Goal: Task Accomplishment & Management: Manage account settings

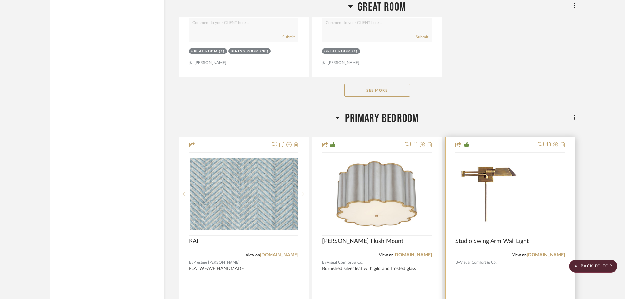
scroll to position [4358, 0]
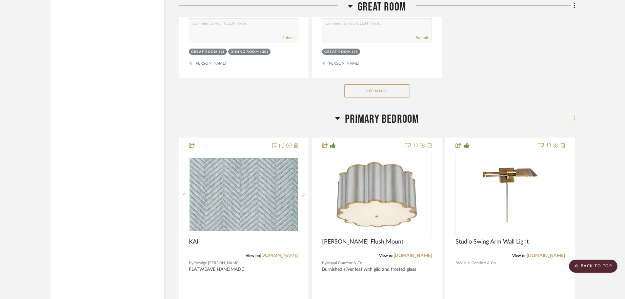
click at [575, 118] on icon at bounding box center [574, 118] width 1 height 6
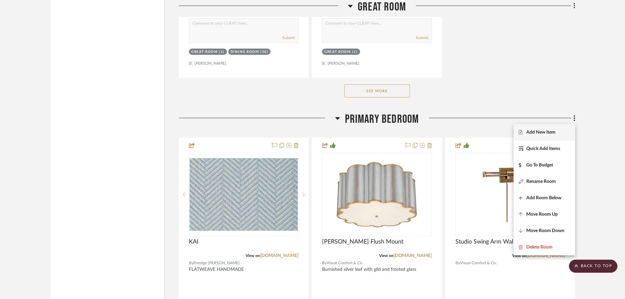
click at [528, 133] on span "Add New Item" at bounding box center [540, 133] width 29 height 6
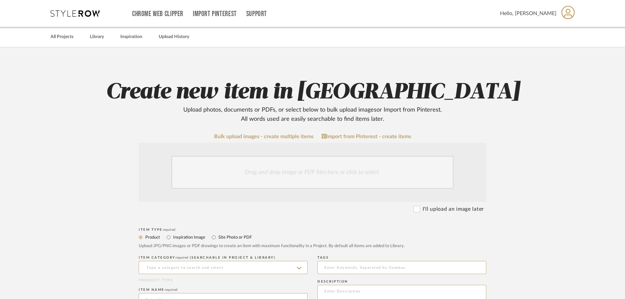
click at [224, 165] on div "Drag and drop image or PDF files here or click to select." at bounding box center [313, 172] width 282 height 33
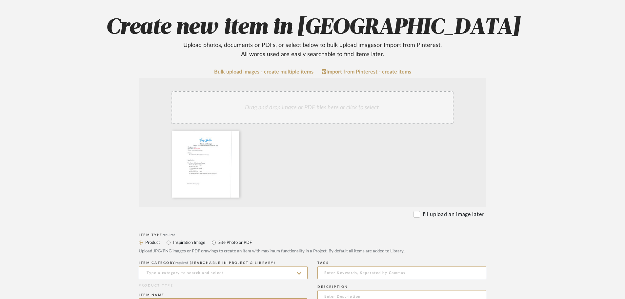
scroll to position [98, 0]
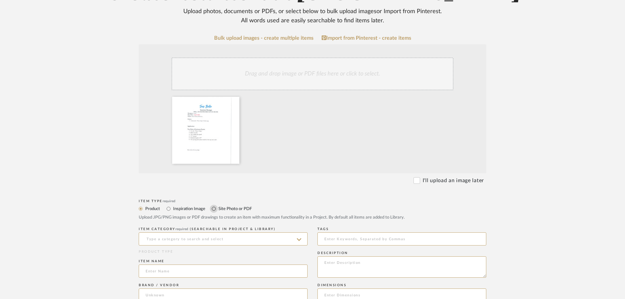
click at [213, 207] on input "Site Photo or PDF" at bounding box center [214, 209] width 8 height 8
radio input "true"
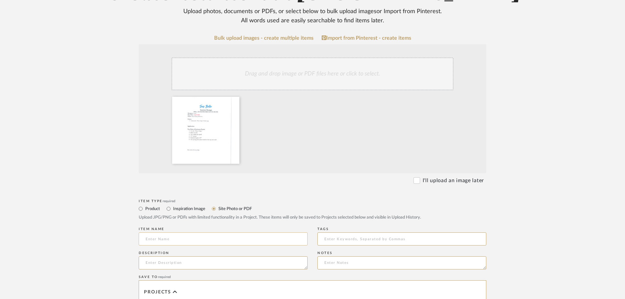
click at [170, 241] on input at bounding box center [223, 238] width 169 height 13
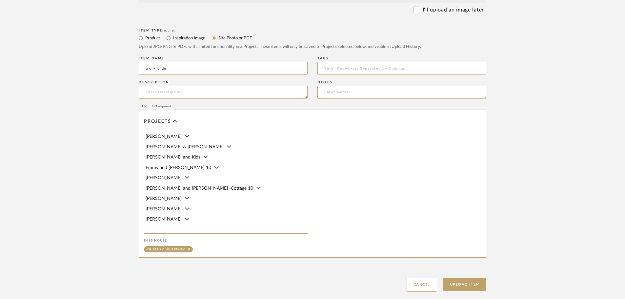
scroll to position [308, 0]
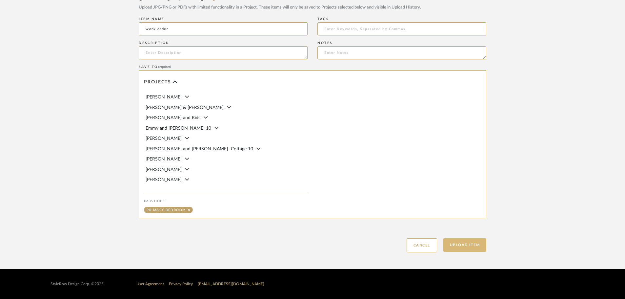
type input "work order"
click at [474, 243] on button "Upload Item" at bounding box center [464, 244] width 43 height 13
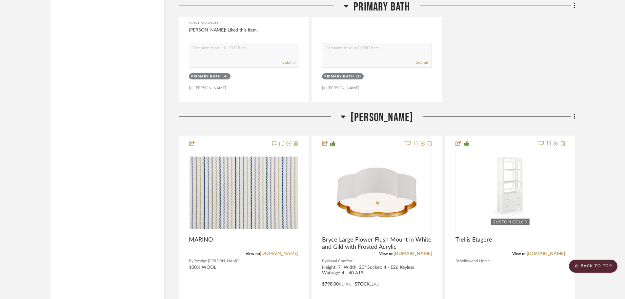
scroll to position [6908, 0]
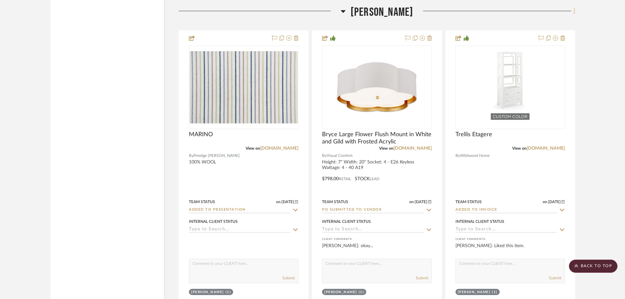
click at [575, 10] on icon at bounding box center [575, 11] width 2 height 7
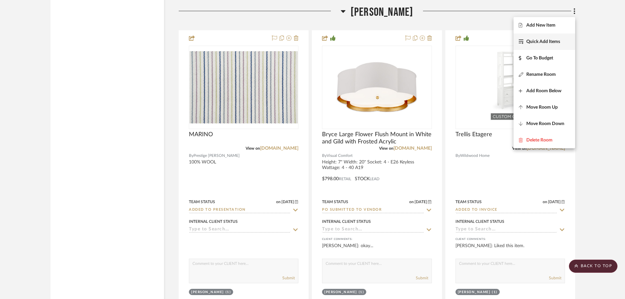
click at [542, 43] on span "Quick Add Items" at bounding box center [543, 42] width 34 height 6
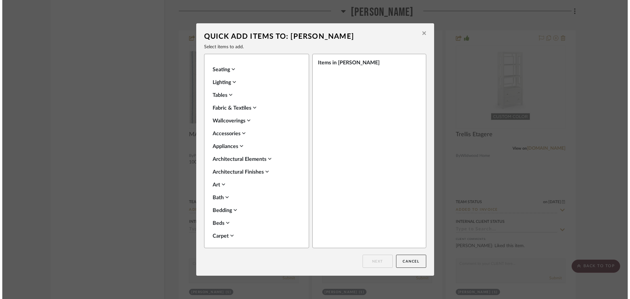
scroll to position [0, 0]
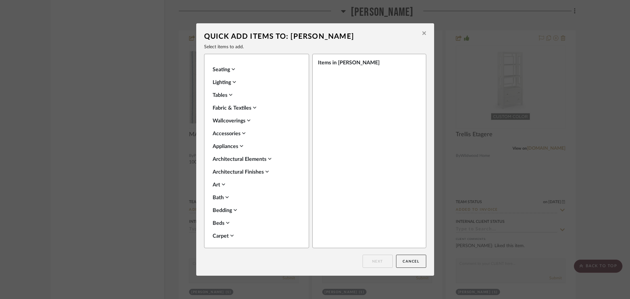
click at [422, 30] on icon at bounding box center [424, 33] width 4 height 6
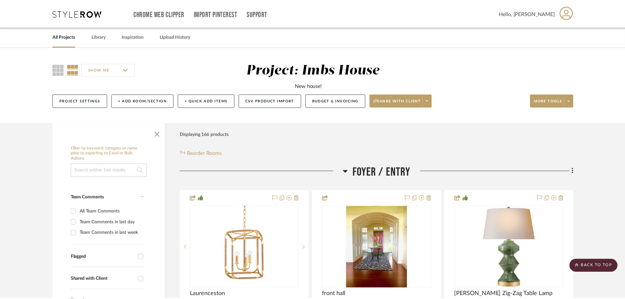
scroll to position [6908, 0]
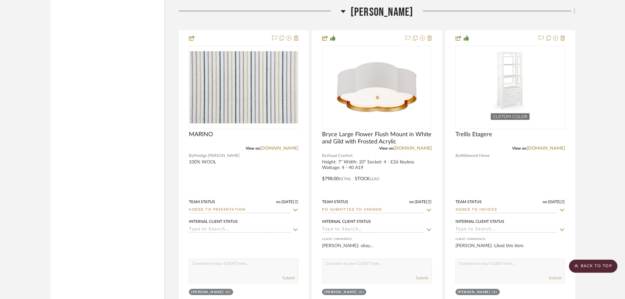
click at [573, 11] on fa-icon at bounding box center [573, 11] width 4 height 11
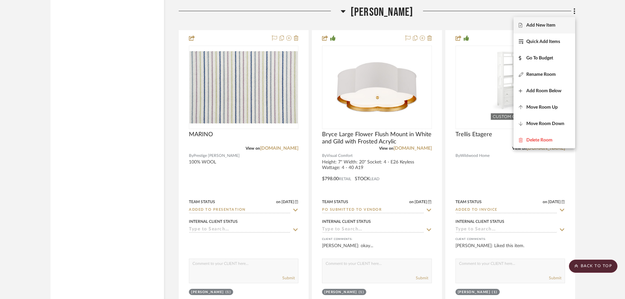
click at [552, 24] on span "Add New Item" at bounding box center [540, 26] width 29 height 6
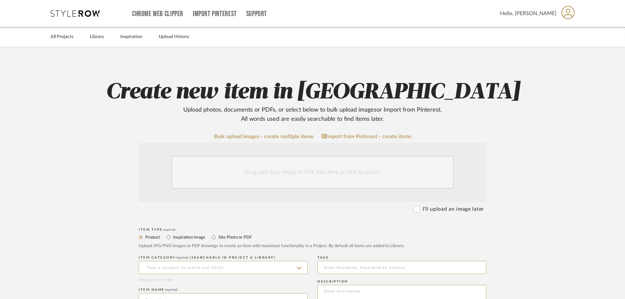
click at [229, 171] on div "Drag and drop image or PDF files here or click to select." at bounding box center [313, 172] width 282 height 33
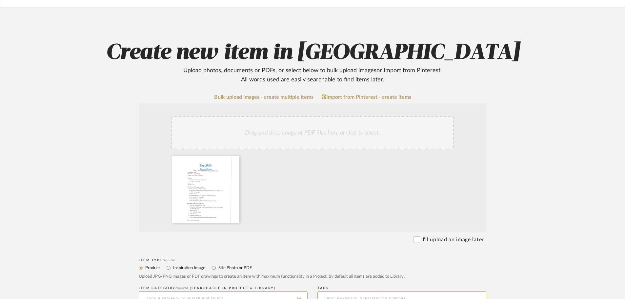
scroll to position [164, 0]
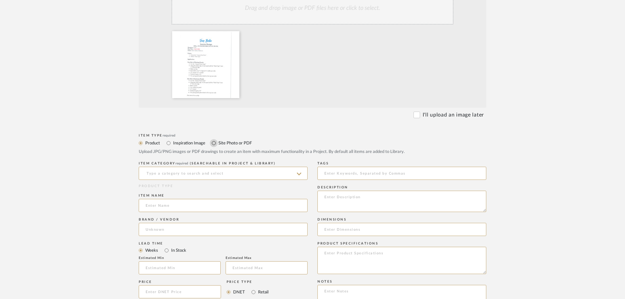
click at [212, 141] on input "Site Photo or PDF" at bounding box center [214, 143] width 8 height 8
radio input "true"
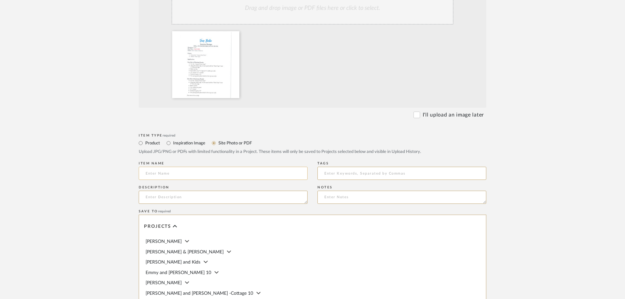
click at [194, 174] on input at bounding box center [223, 173] width 169 height 13
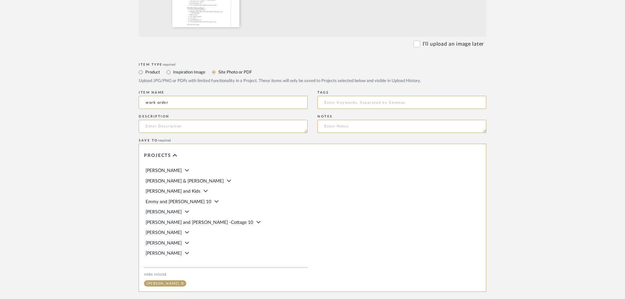
scroll to position [308, 0]
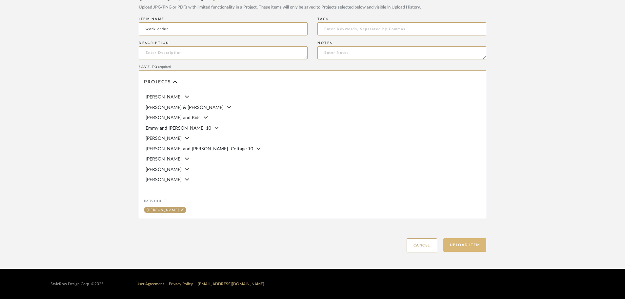
type input "work order"
click at [477, 246] on button "Upload Item" at bounding box center [464, 244] width 43 height 13
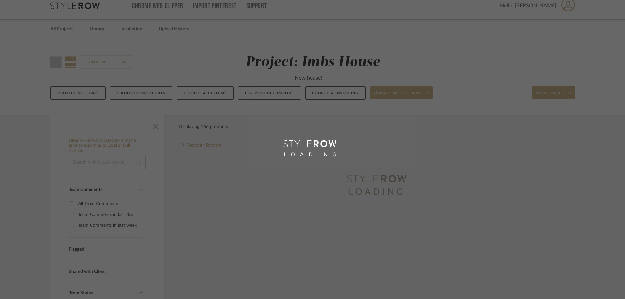
scroll to position [1, 0]
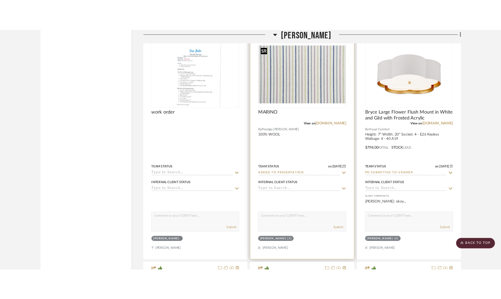
scroll to position [5789, 0]
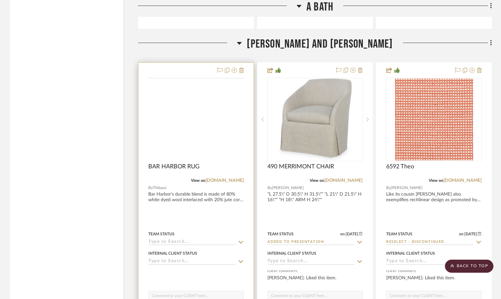
scroll to position [7247, 0]
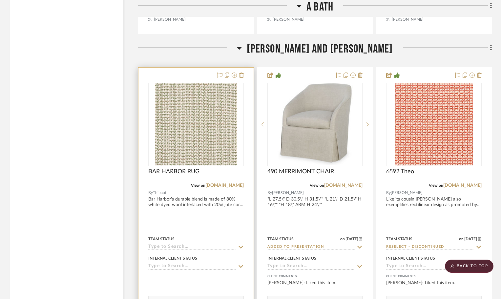
click at [189, 74] on div at bounding box center [195, 211] width 115 height 287
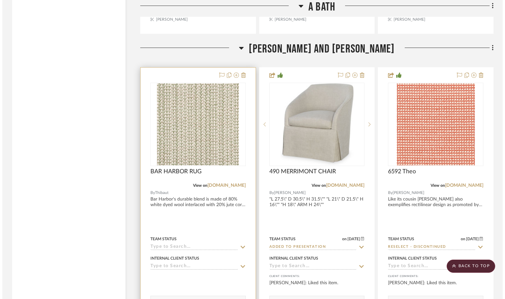
scroll to position [0, 0]
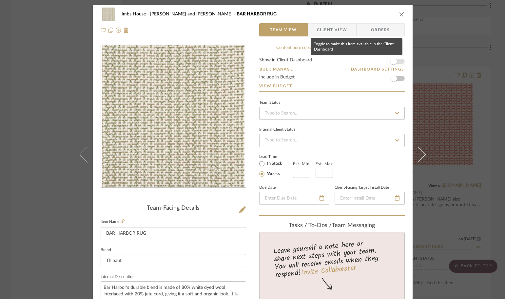
click at [393, 62] on span "button" at bounding box center [394, 61] width 7 height 7
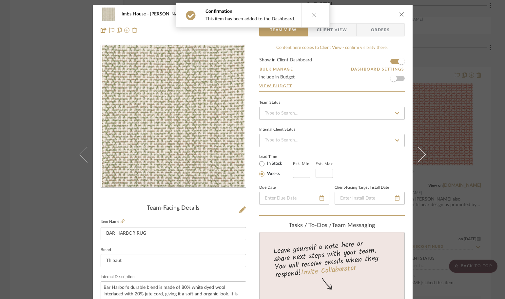
click at [401, 13] on icon "close" at bounding box center [401, 13] width 5 height 5
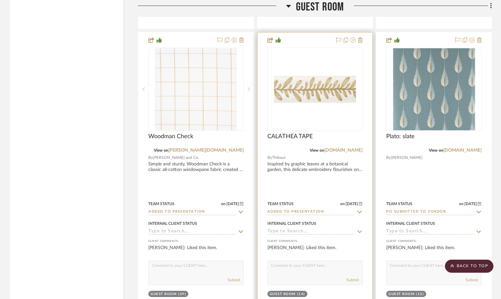
scroll to position [9444, 0]
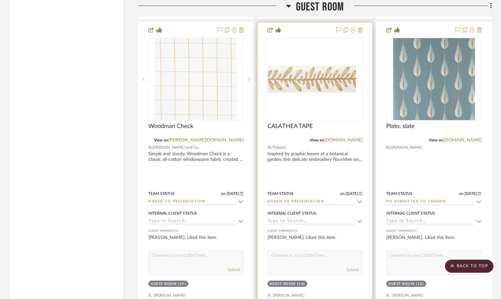
click at [337, 76] on div at bounding box center [314, 78] width 95 height 83
click at [310, 109] on img "0" at bounding box center [315, 79] width 82 height 82
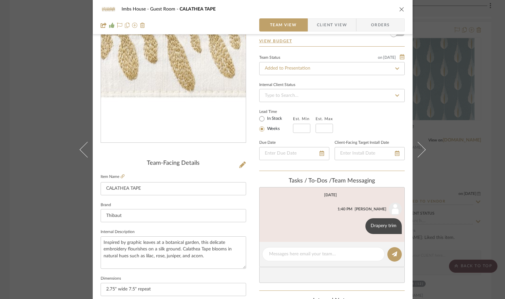
scroll to position [131, 0]
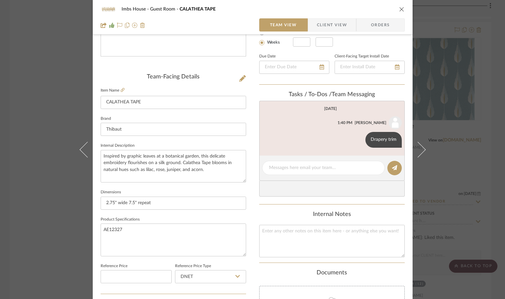
click at [399, 10] on icon "close" at bounding box center [401, 9] width 5 height 5
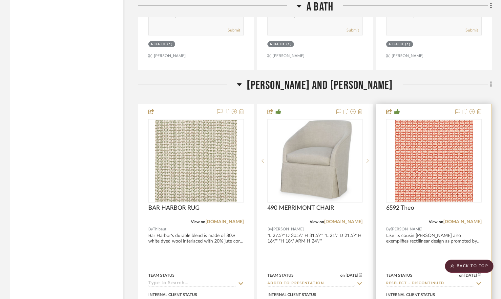
scroll to position [7181, 0]
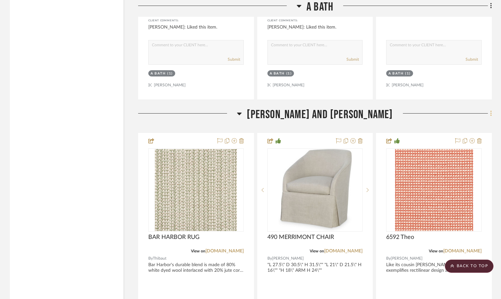
click at [490, 113] on icon at bounding box center [491, 113] width 2 height 7
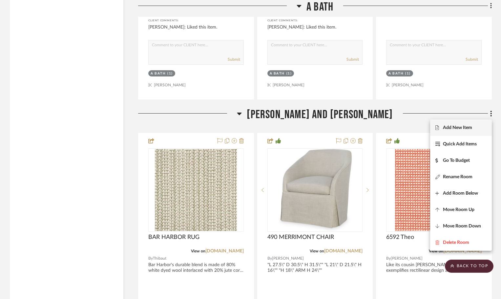
click at [448, 125] on span "Add New Item" at bounding box center [457, 128] width 29 height 6
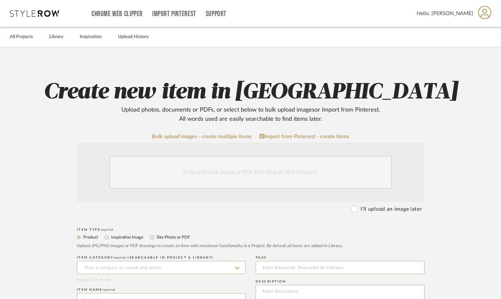
click at [193, 171] on div "Drag and drop image or PDF files here or click to select." at bounding box center [251, 172] width 282 height 33
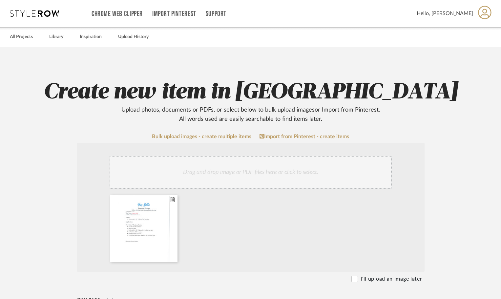
scroll to position [66, 0]
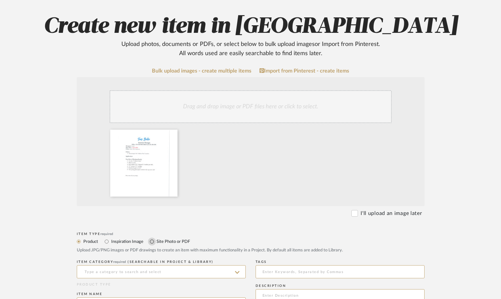
click at [151, 240] on input "Site Photo or PDF" at bounding box center [152, 241] width 8 height 8
radio input "true"
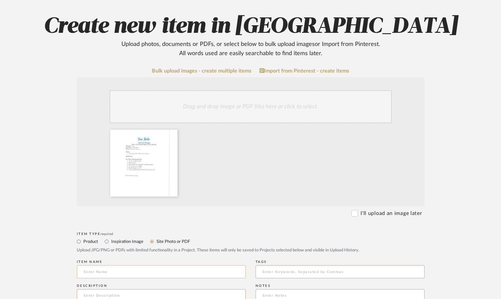
click at [142, 275] on input at bounding box center [161, 271] width 169 height 13
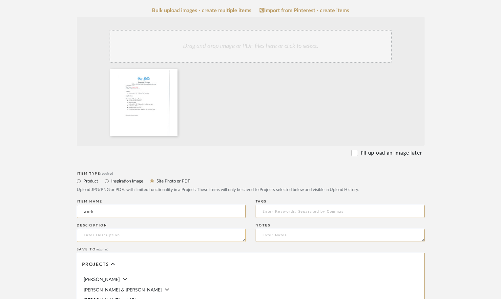
scroll to position [131, 0]
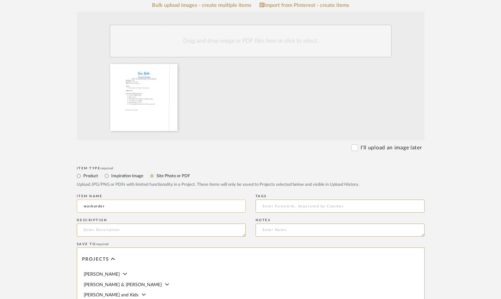
click at [93, 207] on input "workorder" at bounding box center [161, 205] width 169 height 13
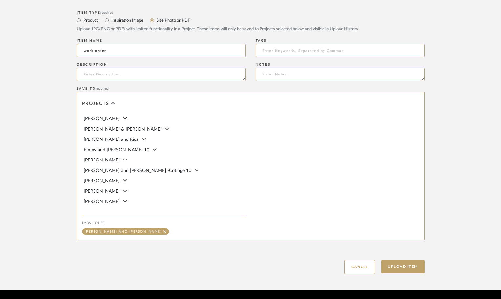
scroll to position [308, 0]
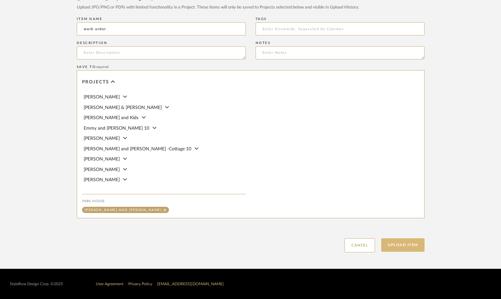
type input "work order"
click at [405, 247] on button "Upload Item" at bounding box center [402, 244] width 43 height 13
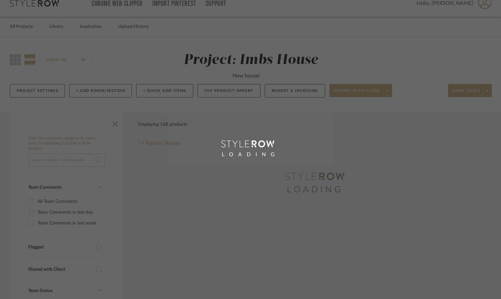
scroll to position [0, 0]
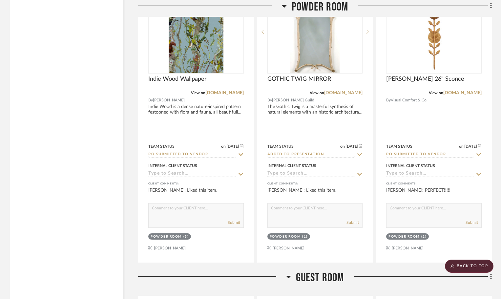
scroll to position [9989, 0]
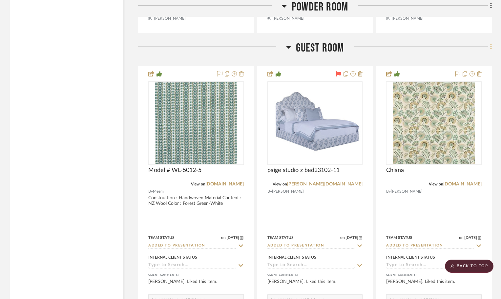
click at [491, 47] on icon at bounding box center [490, 47] width 1 height 6
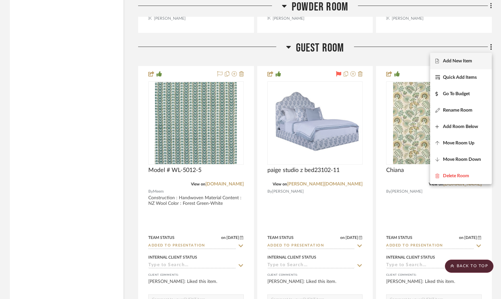
click at [449, 57] on button "Add New Item" at bounding box center [461, 61] width 62 height 16
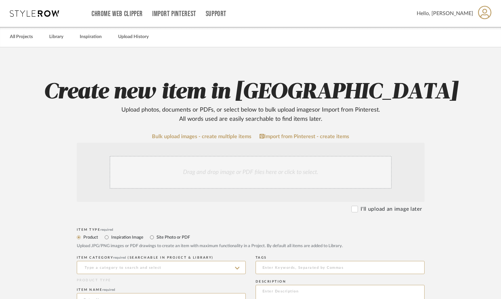
click at [215, 166] on div "Drag and drop image or PDF files here or click to select." at bounding box center [251, 172] width 282 height 33
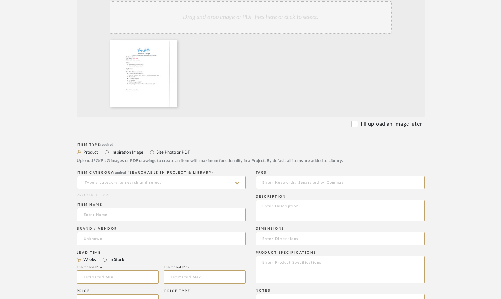
scroll to position [164, 0]
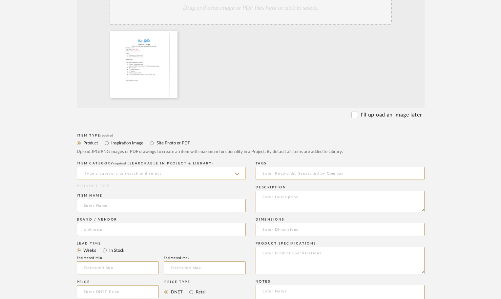
click at [149, 172] on input at bounding box center [161, 173] width 169 height 13
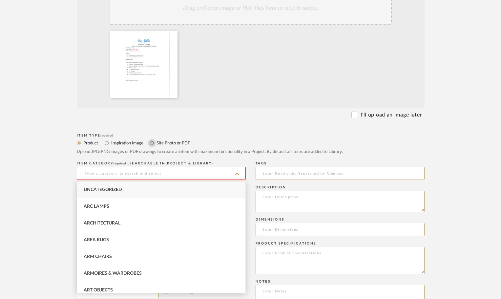
click at [151, 142] on input "Site Photo or PDF" at bounding box center [152, 143] width 8 height 8
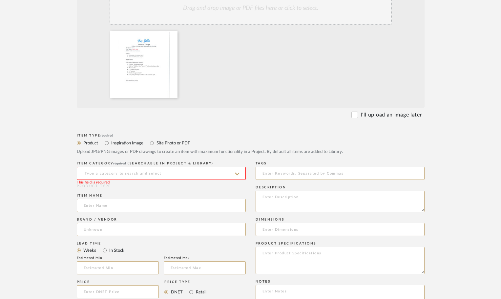
click at [101, 169] on input at bounding box center [161, 173] width 169 height 13
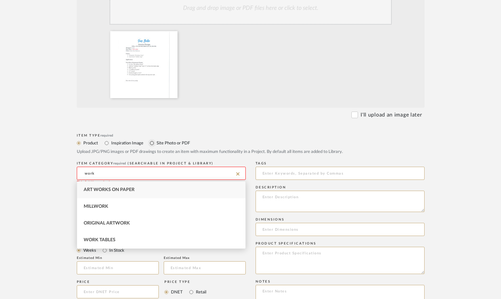
type input "work"
click at [153, 144] on input "Site Photo or PDF" at bounding box center [152, 143] width 8 height 8
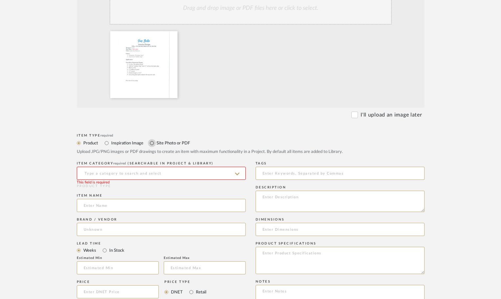
click at [152, 143] on input "Site Photo or PDF" at bounding box center [152, 143] width 8 height 8
radio input "true"
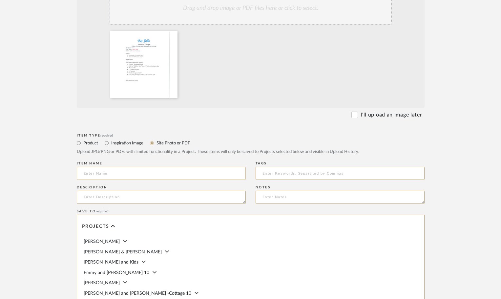
click at [124, 171] on input at bounding box center [161, 173] width 169 height 13
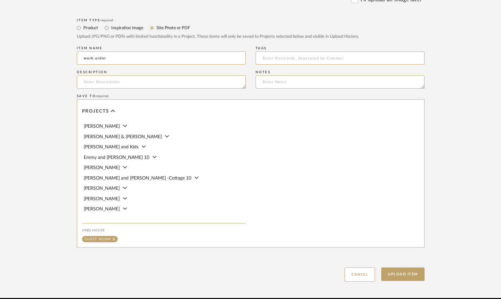
scroll to position [308, 0]
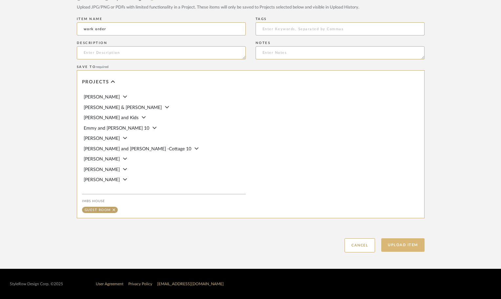
type input "work order"
click at [420, 243] on button "Upload Item" at bounding box center [402, 244] width 43 height 13
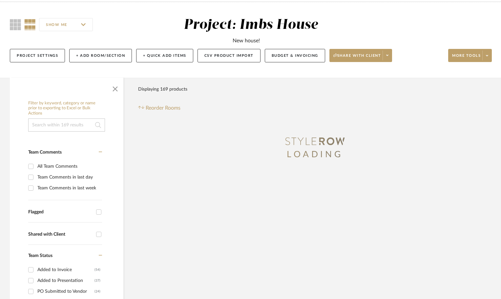
scroll to position [0, 0]
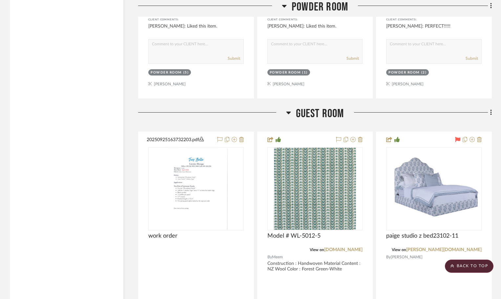
scroll to position [9165, 0]
